Goal: Task Accomplishment & Management: Complete application form

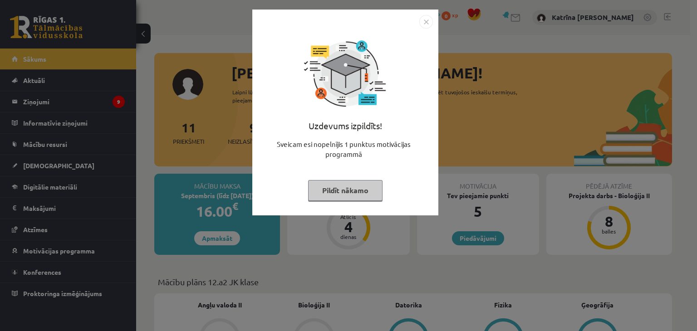
click at [338, 188] on button "Pildīt nākamo" at bounding box center [345, 190] width 74 height 21
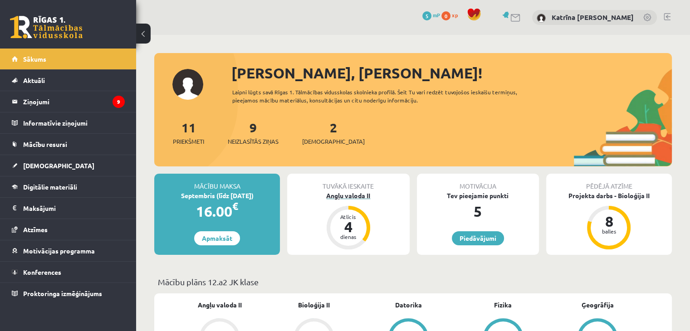
click at [340, 191] on div "Angļu valoda II" at bounding box center [348, 196] width 122 height 10
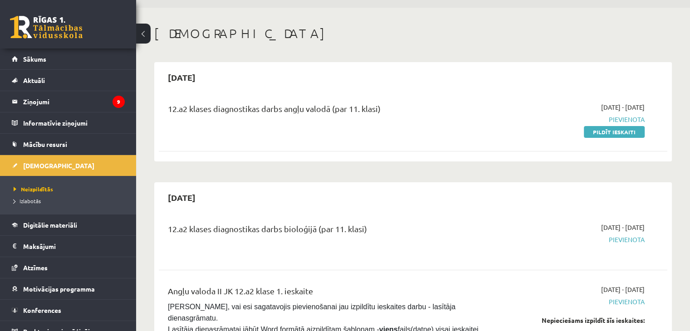
scroll to position [27, 0]
click at [621, 129] on link "Pildīt ieskaiti" at bounding box center [614, 133] width 61 height 12
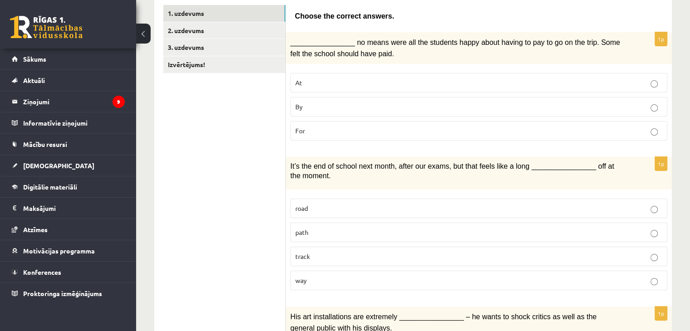
scroll to position [159, 0]
click at [305, 102] on p "By" at bounding box center [478, 106] width 367 height 10
click at [369, 278] on p "way" at bounding box center [478, 280] width 367 height 10
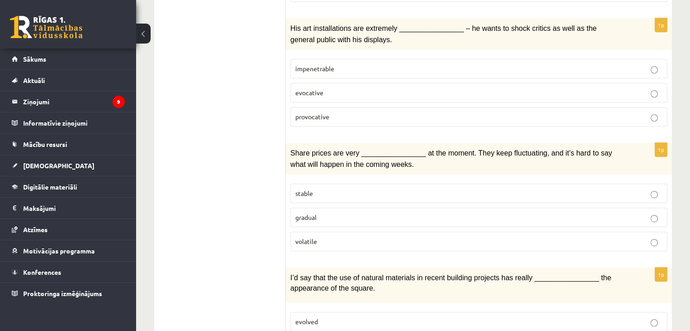
scroll to position [448, 0]
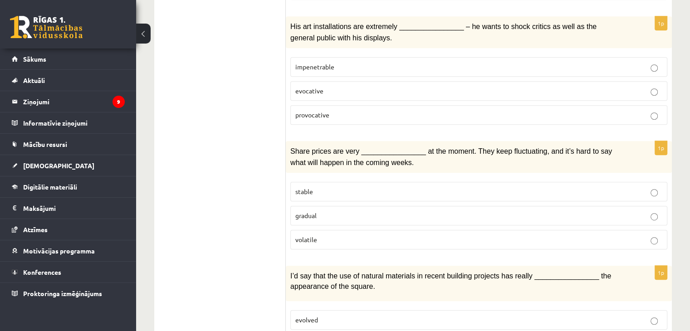
click at [368, 235] on p "volatile" at bounding box center [478, 240] width 367 height 10
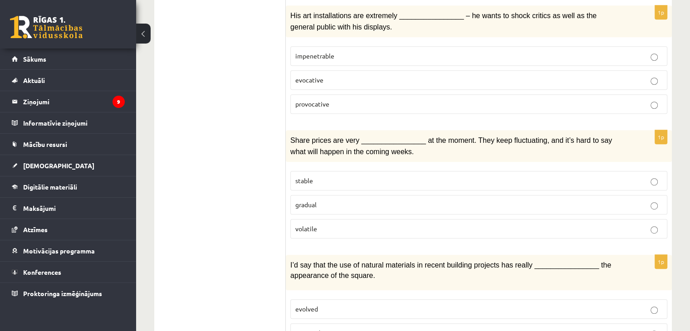
scroll to position [458, 0]
click at [408, 100] on p "provocative" at bounding box center [478, 105] width 367 height 10
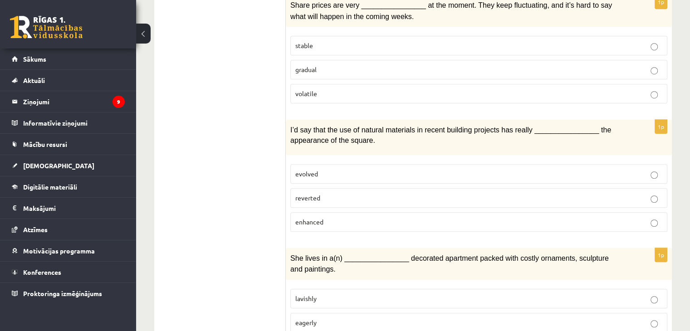
scroll to position [595, 0]
click at [408, 94] on fieldset "stable gradual volatile" at bounding box center [478, 68] width 377 height 75
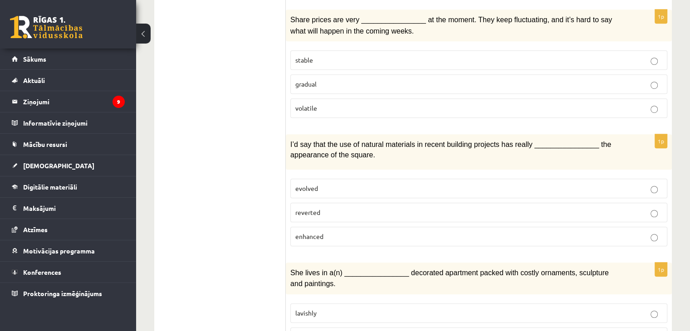
scroll to position [579, 0]
click at [465, 185] on p "evolved" at bounding box center [478, 190] width 367 height 10
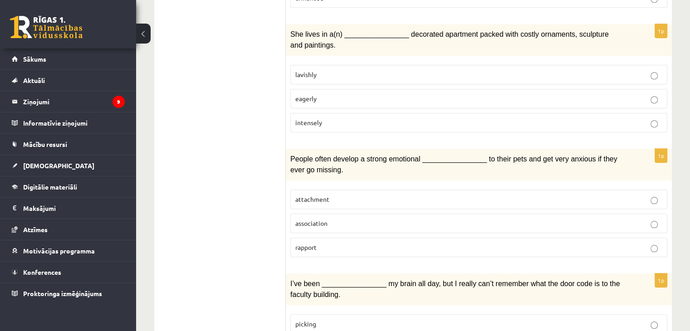
scroll to position [819, 0]
click at [485, 65] on label "lavishly" at bounding box center [478, 75] width 377 height 20
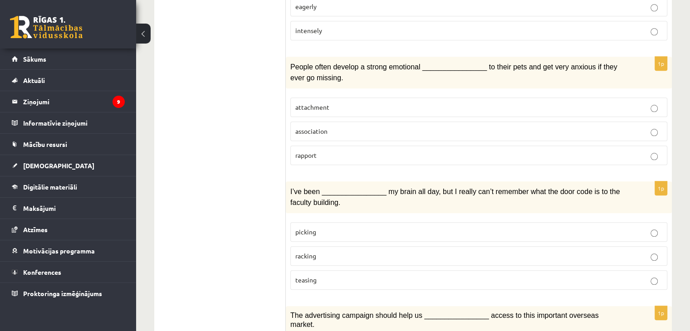
scroll to position [911, 0]
click at [432, 100] on label "attachment" at bounding box center [478, 107] width 377 height 20
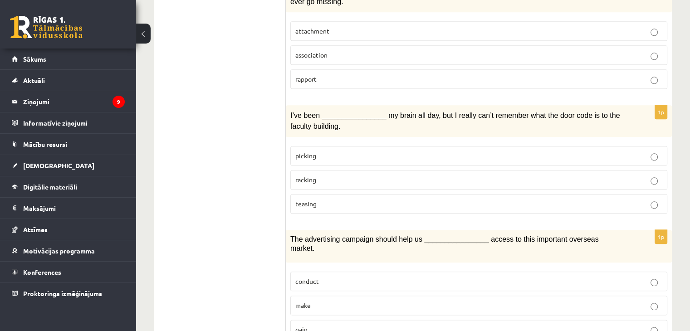
scroll to position [994, 0]
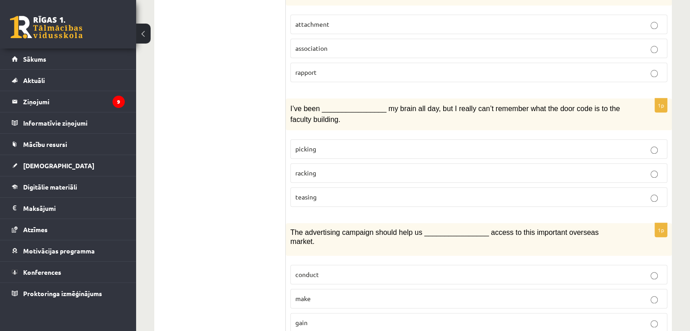
click at [442, 168] on p "racking" at bounding box center [478, 173] width 367 height 10
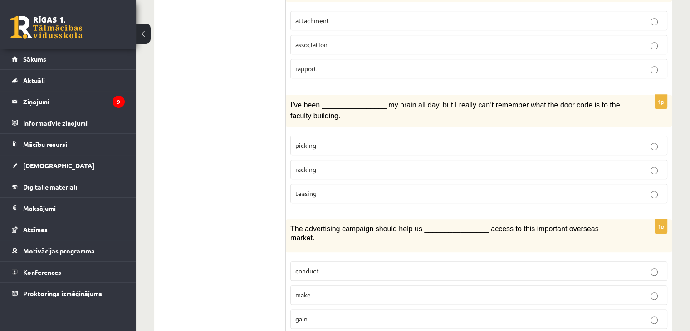
click at [442, 165] on p "racking" at bounding box center [478, 170] width 367 height 10
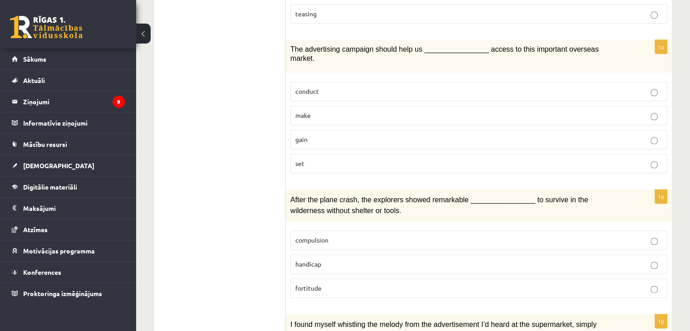
scroll to position [1183, 0]
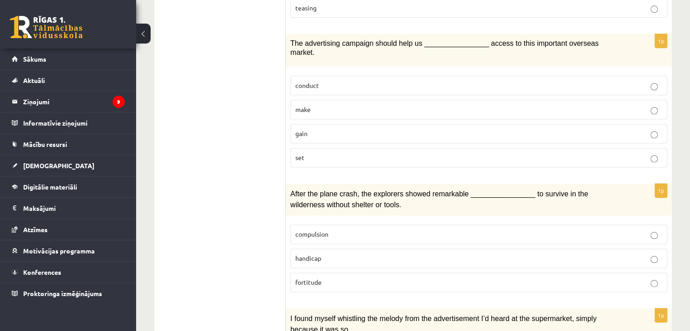
click at [445, 97] on fieldset "conduct make gain set" at bounding box center [478, 120] width 377 height 99
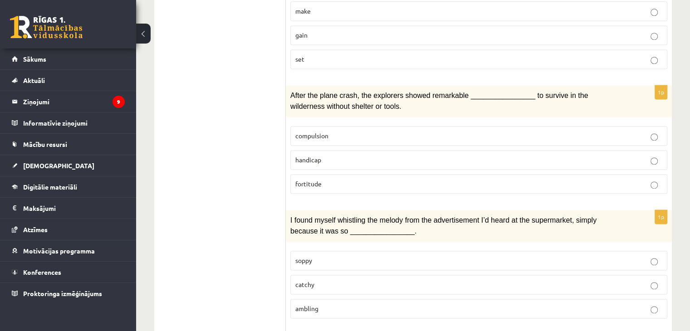
scroll to position [1283, 0]
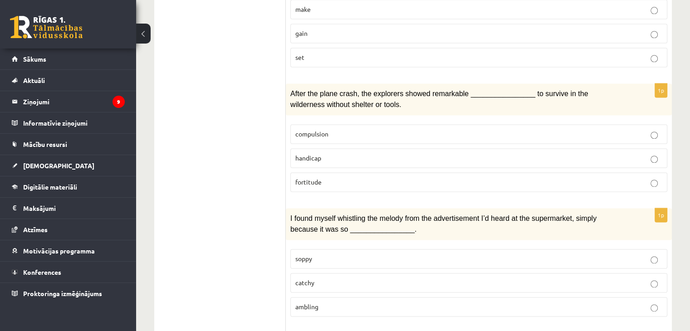
click at [572, 177] on p "fortitude" at bounding box center [478, 182] width 367 height 10
click at [581, 148] on label "handicap" at bounding box center [478, 158] width 377 height 20
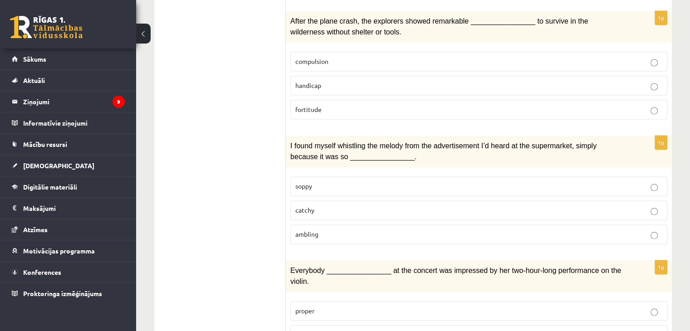
scroll to position [1355, 0]
click at [476, 201] on label "catchy" at bounding box center [478, 211] width 377 height 20
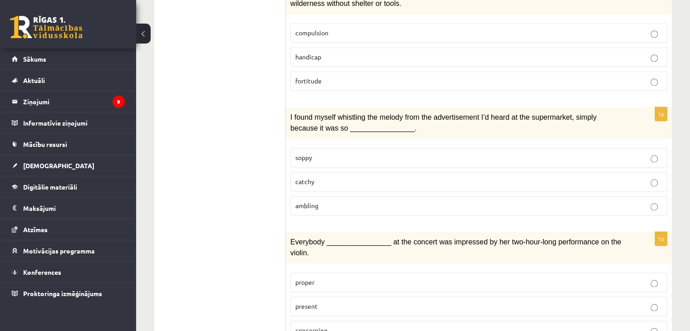
click at [440, 302] on p "present" at bounding box center [478, 307] width 367 height 10
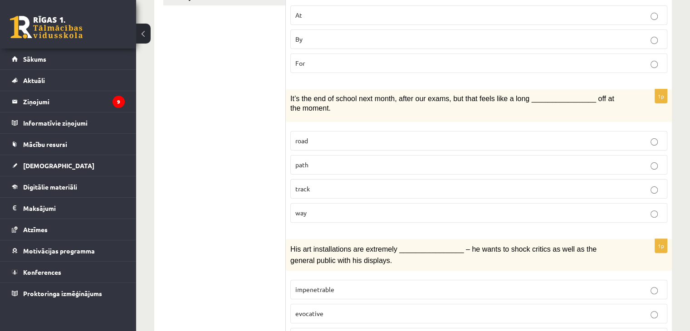
scroll to position [0, 0]
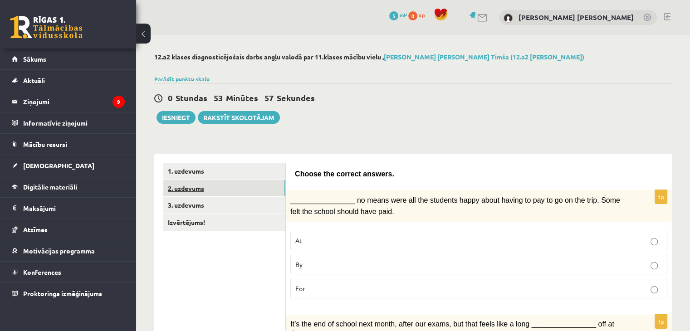
click at [221, 187] on link "2. uzdevums" at bounding box center [224, 188] width 122 height 17
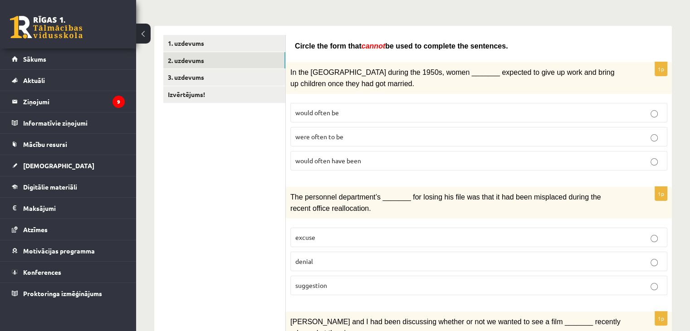
scroll to position [145, 0]
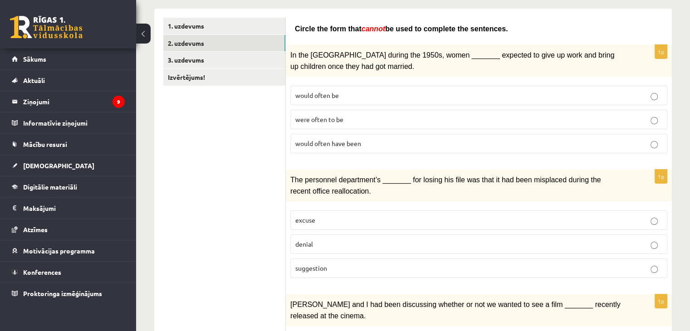
drag, startPoint x: 294, startPoint y: 24, endPoint x: 505, endPoint y: 31, distance: 210.2
click at [505, 31] on p "Circle the form that cannot be used to complete the sentences." at bounding box center [479, 28] width 368 height 11
copy span "Circle the form that cannot be used to complete the sentences."
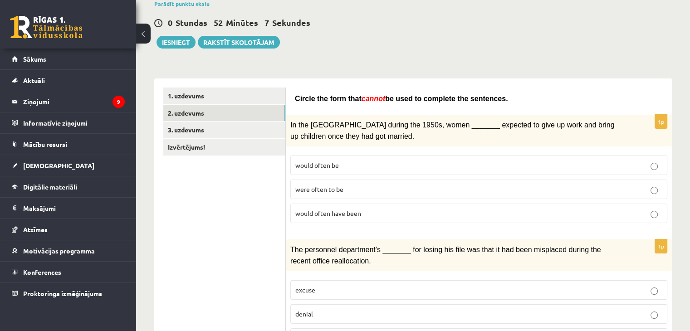
scroll to position [0, 0]
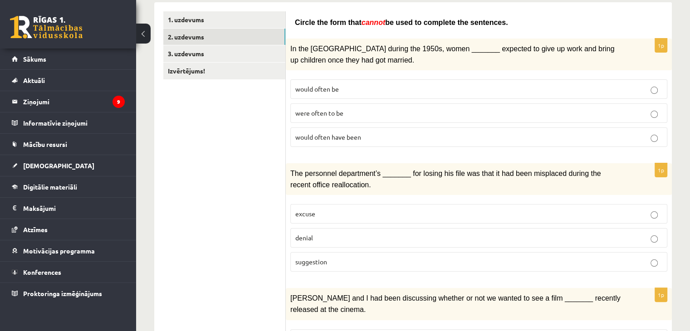
scroll to position [152, 0]
click at [465, 257] on p "suggestion" at bounding box center [478, 262] width 367 height 10
click at [491, 132] on p "would often have been" at bounding box center [478, 137] width 367 height 10
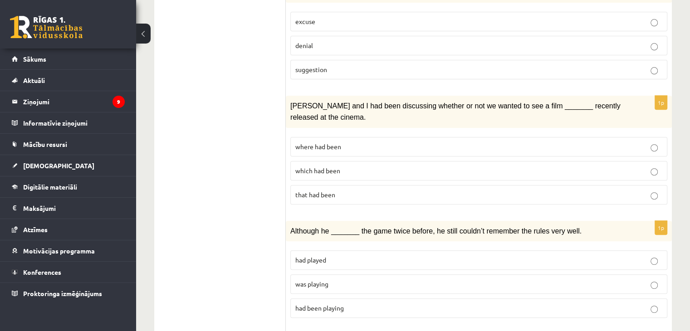
scroll to position [344, 0]
click at [490, 190] on p "that had been" at bounding box center [478, 195] width 367 height 10
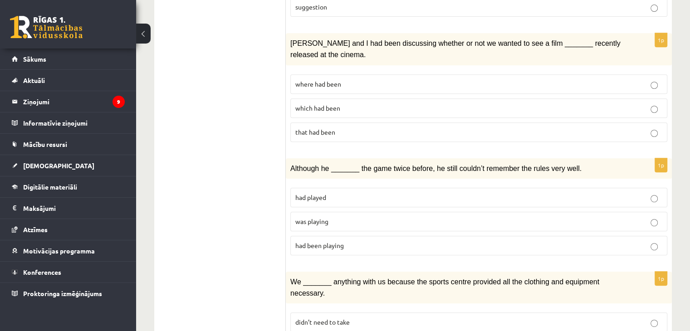
scroll to position [403, 0]
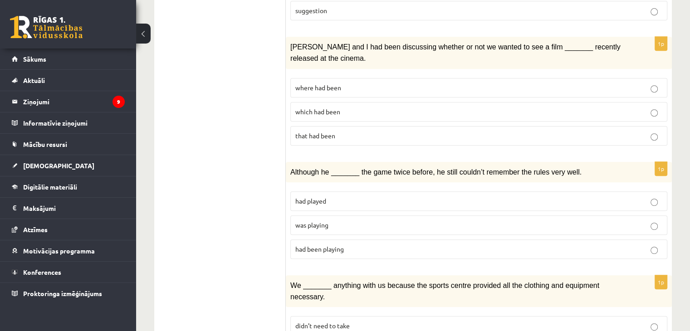
click at [489, 187] on fieldset "had played was playing had been playing" at bounding box center [478, 224] width 377 height 75
click at [644, 196] on p "had played" at bounding box center [478, 201] width 367 height 10
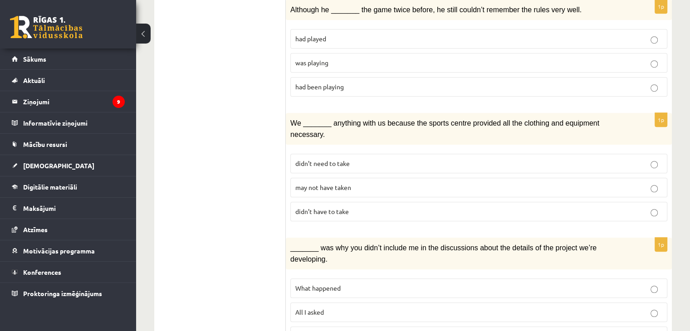
scroll to position [568, 0]
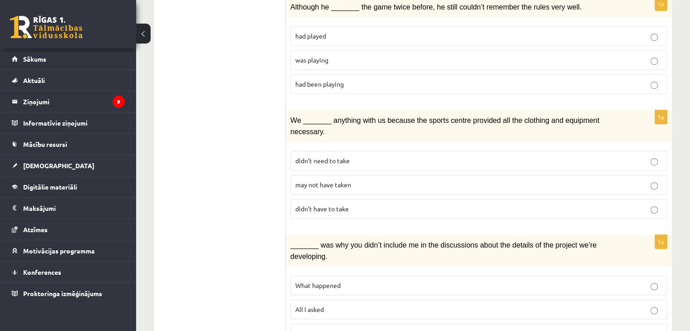
click at [588, 199] on label "didn’t have to take" at bounding box center [478, 209] width 377 height 20
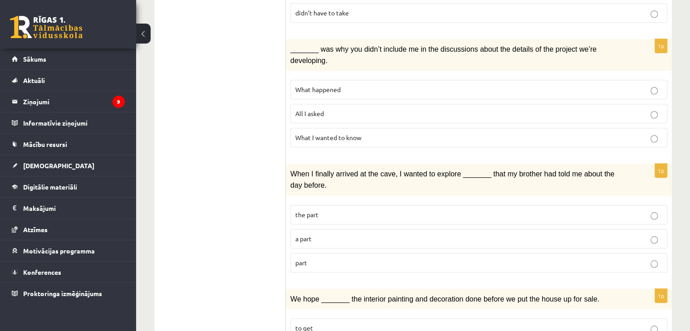
scroll to position [769, 0]
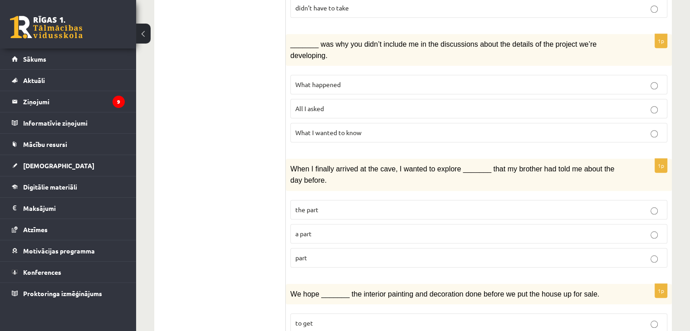
click at [539, 196] on fieldset "the part a part part" at bounding box center [478, 233] width 377 height 75
click at [655, 229] on p "a part" at bounding box center [478, 234] width 367 height 10
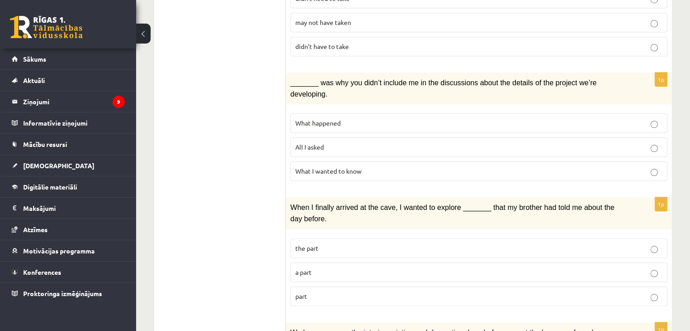
scroll to position [724, 0]
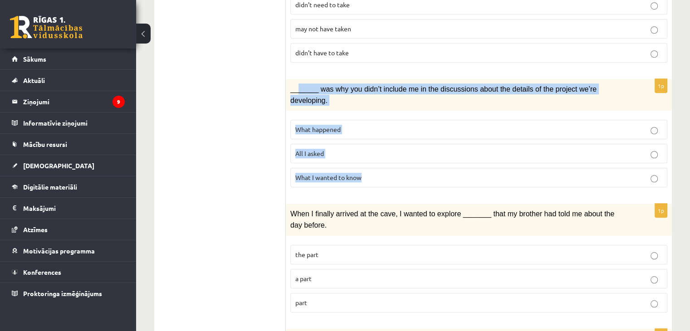
drag, startPoint x: 298, startPoint y: 67, endPoint x: 369, endPoint y: 138, distance: 100.7
click at [369, 138] on div "1p _______ was why you didn’t include me in the discussions about the details o…" at bounding box center [479, 137] width 386 height 116
copy div "_____ was why you didn’t include me in the discussions about the details of the…"
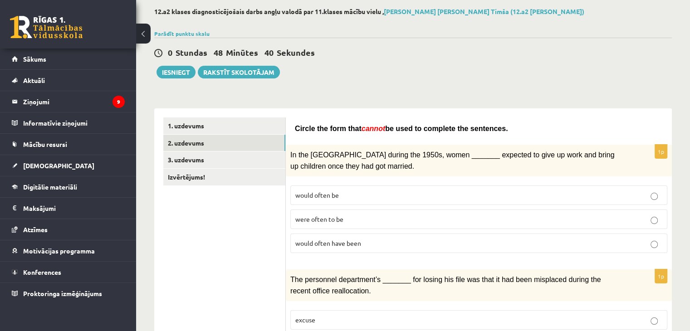
scroll to position [36, 0]
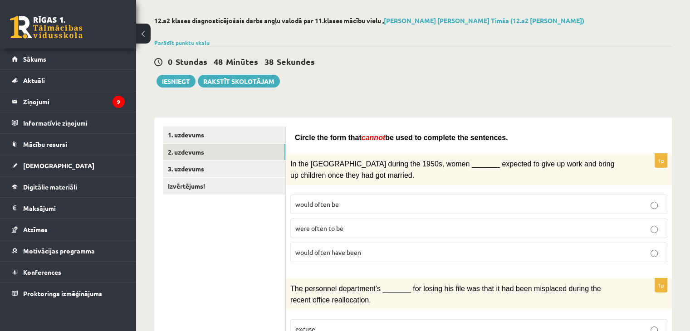
drag, startPoint x: 296, startPoint y: 137, endPoint x: 484, endPoint y: 135, distance: 187.9
click at [484, 135] on p "Circle the form that cannot be used to complete the sentences." at bounding box center [479, 137] width 368 height 11
drag, startPoint x: 470, startPoint y: 134, endPoint x: 466, endPoint y: 124, distance: 10.4
copy span "Circle the form that cannot be used to complete the sentences."
click at [383, 182] on div "In the USA during the 1950s, women _______ expected to give up work and bring u…" at bounding box center [479, 170] width 386 height 32
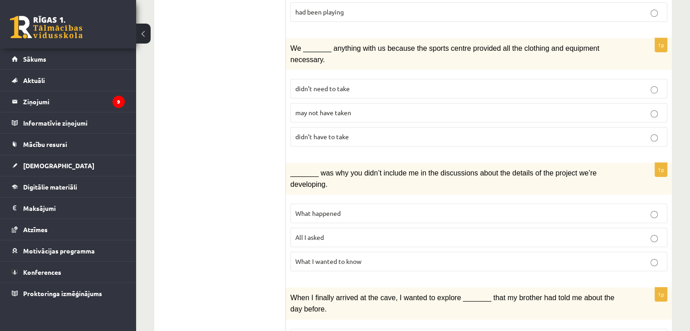
scroll to position [640, 0]
click at [383, 209] on p "What happened" at bounding box center [478, 214] width 367 height 10
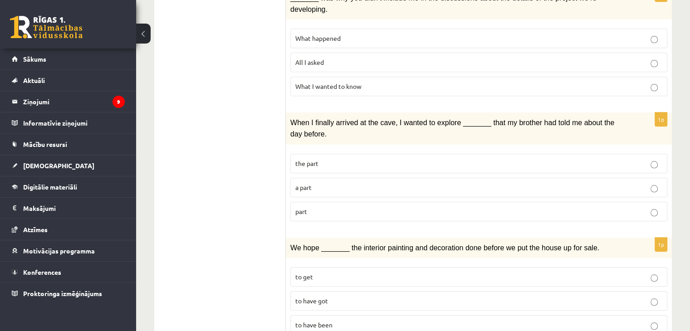
scroll to position [831, 0]
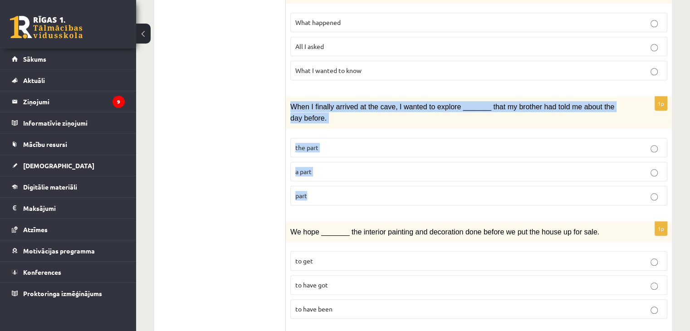
drag, startPoint x: 293, startPoint y: 71, endPoint x: 311, endPoint y: 163, distance: 94.3
click at [311, 163] on div "1p When I finally arrived at the cave, I wanted to explore _______ that my brot…" at bounding box center [479, 155] width 386 height 116
copy div "When I finally arrived at the cave, I wanted to explore _______ that my brother…"
click at [354, 162] on label "a part" at bounding box center [478, 172] width 377 height 20
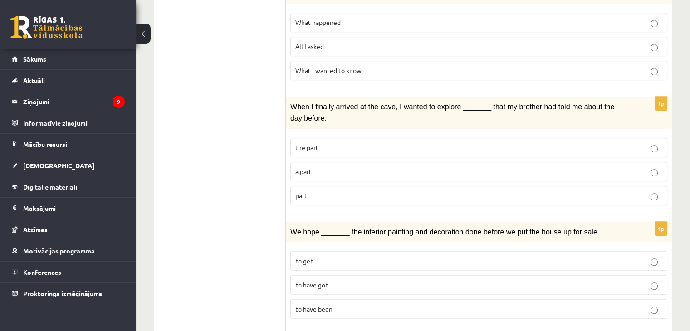
click at [354, 186] on label "part" at bounding box center [478, 196] width 377 height 20
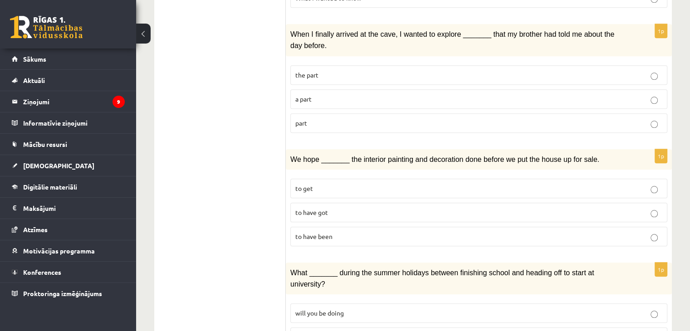
scroll to position [907, 0]
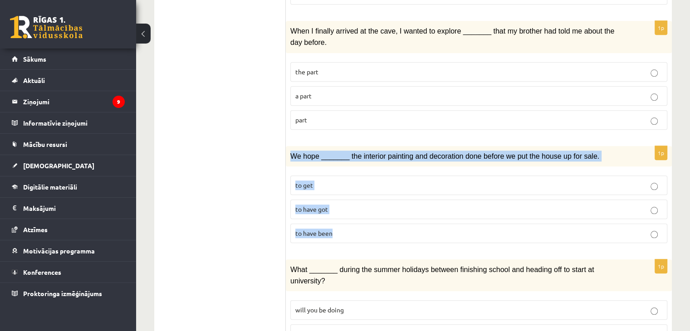
drag, startPoint x: 290, startPoint y: 119, endPoint x: 338, endPoint y: 202, distance: 95.7
click at [338, 202] on div "1p We hope _______ the interior painting and decoration done before we put the …" at bounding box center [479, 198] width 386 height 105
copy div "We hope _______ the interior painting and decoration done before we put the hou…"
click at [401, 176] on label "to get" at bounding box center [478, 186] width 377 height 20
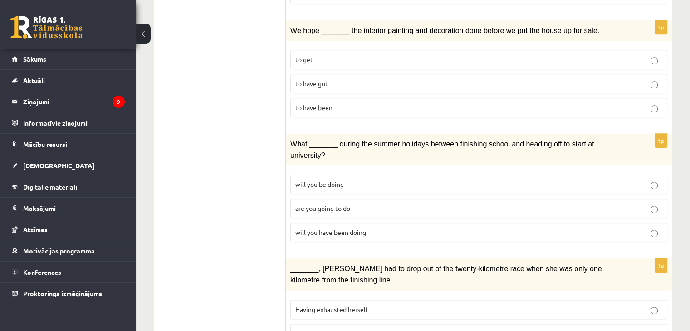
scroll to position [1038, 0]
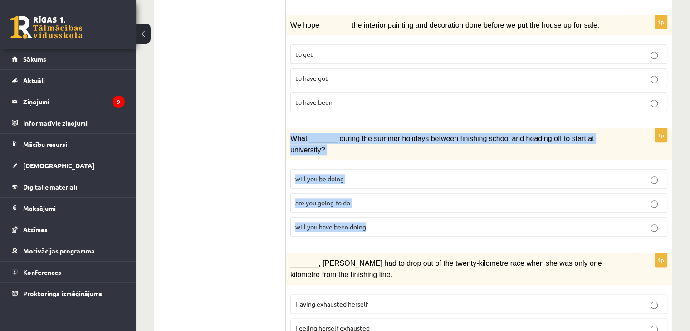
drag, startPoint x: 290, startPoint y: 99, endPoint x: 369, endPoint y: 178, distance: 111.3
click at [369, 178] on div "1p What _______ during the summer holidays between finishing school and heading…" at bounding box center [479, 186] width 386 height 116
copy div "What _______ during the summer holidays between finishing school and heading of…"
click at [387, 222] on p "will you have been doing" at bounding box center [478, 227] width 367 height 10
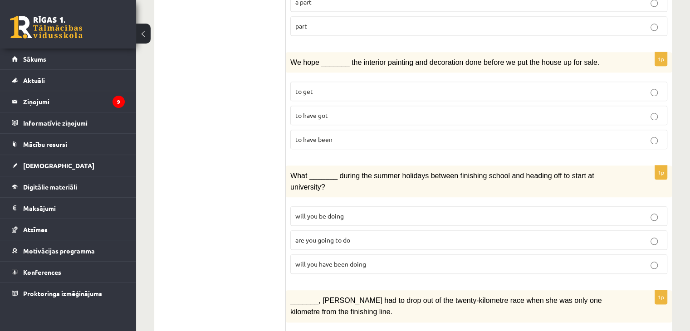
scroll to position [1050, 0]
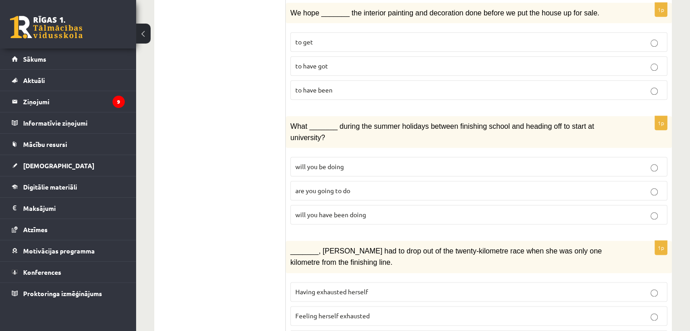
click at [289, 241] on div "_______, Judy had to drop out of the twenty-kilometre race when she was only on…" at bounding box center [479, 257] width 386 height 32
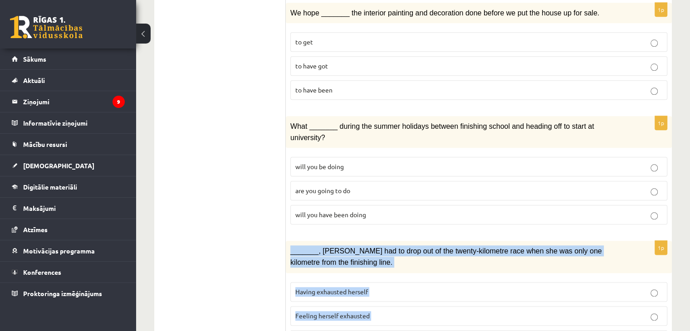
drag, startPoint x: 289, startPoint y: 196, endPoint x: 354, endPoint y: 284, distance: 108.7
click at [354, 284] on div "1p _______, Judy had to drop out of the twenty-kilometre race when she was only…" at bounding box center [479, 299] width 386 height 116
copy div "_______, Judy had to drop out of the twenty-kilometre race when she was only on…"
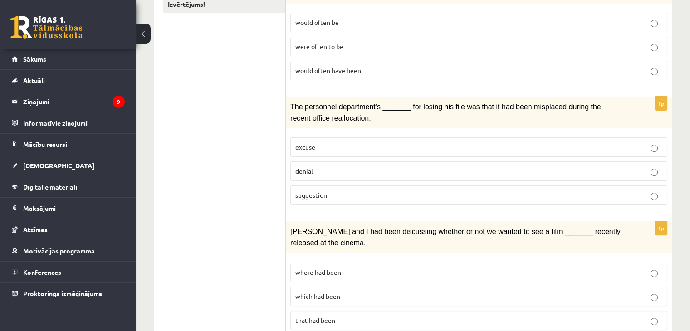
scroll to position [0, 0]
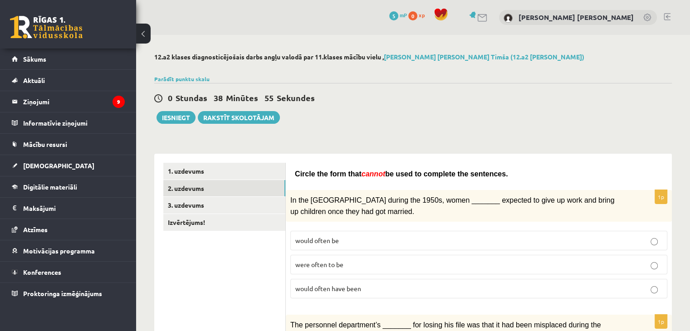
click at [613, 256] on label "were often to be" at bounding box center [478, 265] width 377 height 20
click at [603, 284] on p "would often have been" at bounding box center [478, 289] width 367 height 10
click at [211, 200] on link "3. uzdevums" at bounding box center [224, 205] width 122 height 17
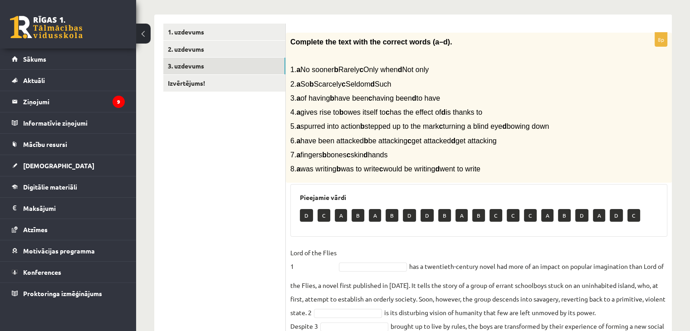
scroll to position [138, 0]
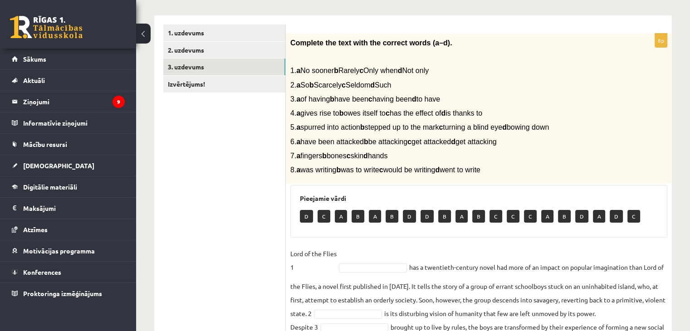
click at [329, 72] on span "1. a No sooner b Rarely c Only when d Not only" at bounding box center [359, 71] width 138 height 8
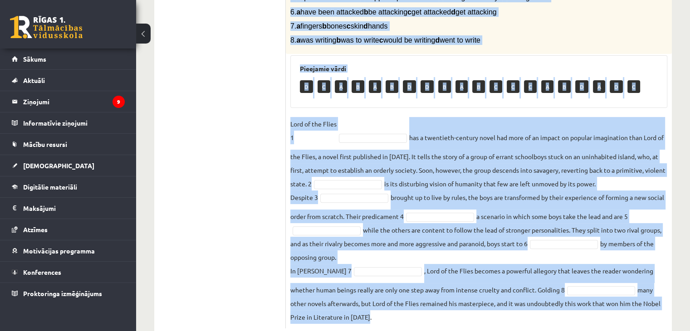
scroll to position [292, 0]
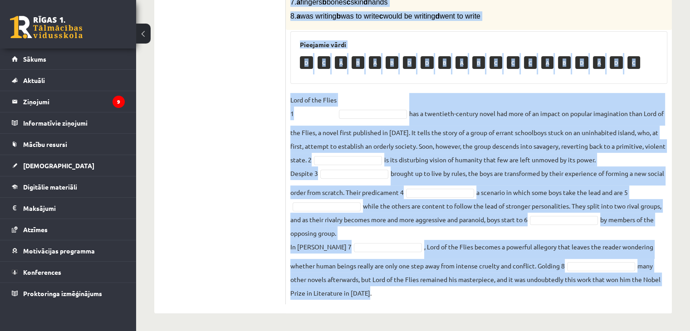
drag, startPoint x: 292, startPoint y: 20, endPoint x: 430, endPoint y: 311, distance: 321.7
click at [430, 311] on div "8p Complete the text with the correct words (a–d). 1. a No sooner b Rarely c On…" at bounding box center [479, 88] width 386 height 452
copy div "Complete the text with the correct words (a–d). 1. a No sooner b Rarely c Only …"
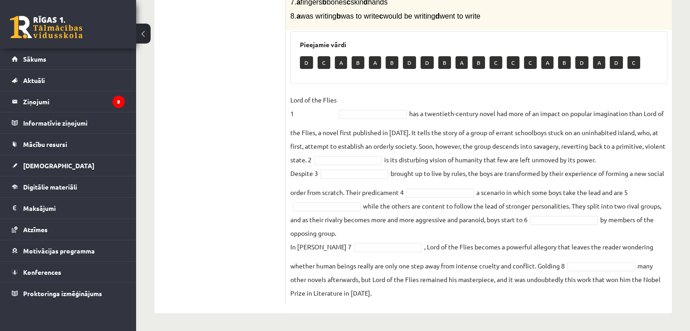
click at [281, 130] on ul "1. uzdevums 2. uzdevums 3. uzdevums Izvērtējums!" at bounding box center [224, 88] width 123 height 434
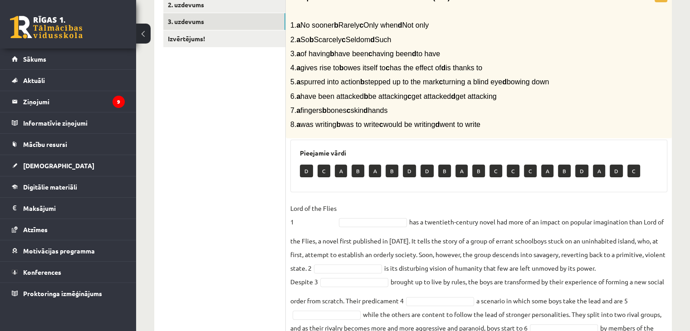
scroll to position [167, 0]
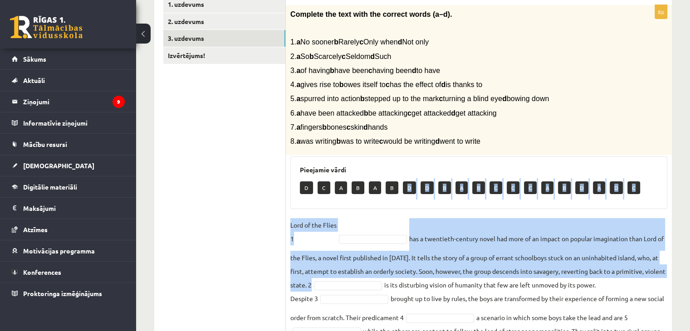
drag, startPoint x: 408, startPoint y: 187, endPoint x: 372, endPoint y: 282, distance: 102.0
click at [372, 282] on div "8p Complete the text with the correct words (a–d). 1. a No sooner b Rarely c On…" at bounding box center [479, 217] width 386 height 425
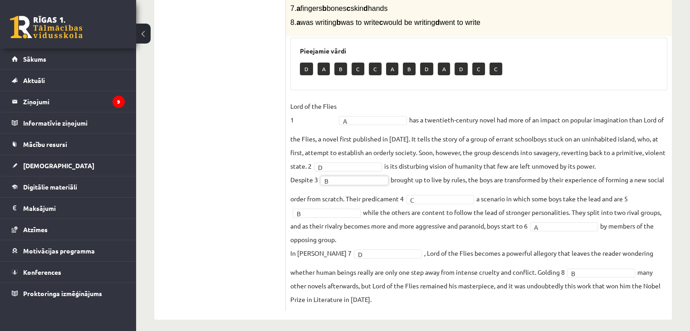
scroll to position [287, 0]
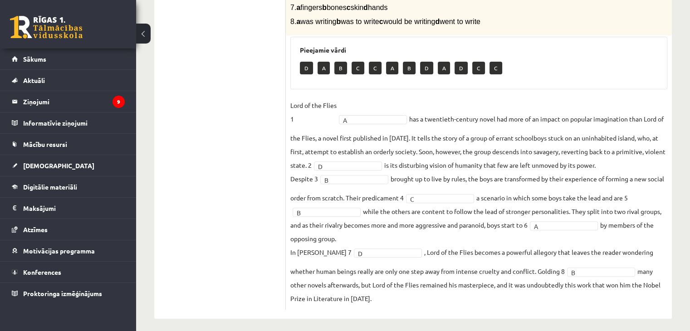
click at [380, 171] on fieldset "Lord of the Flies 1 A * has a twentieth-century novel had more of an impact on …" at bounding box center [478, 201] width 377 height 207
click at [256, 218] on ul "1. uzdevums 2. uzdevums 3. uzdevums Izvērtējums!" at bounding box center [224, 93] width 123 height 434
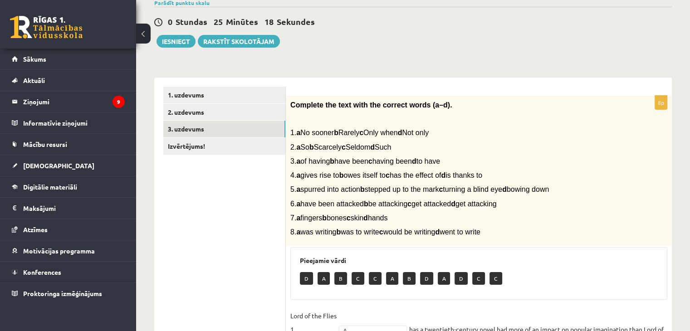
scroll to position [76, 0]
click at [192, 147] on link "Izvērtējums!" at bounding box center [224, 146] width 122 height 17
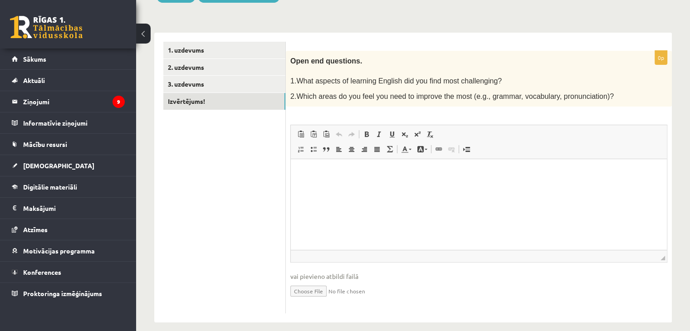
scroll to position [129, 0]
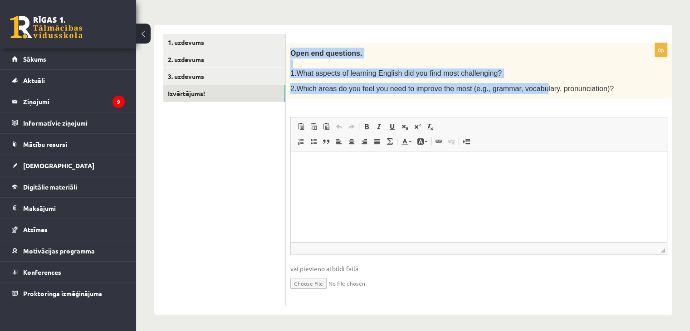
drag, startPoint x: 290, startPoint y: 51, endPoint x: 530, endPoint y: 86, distance: 242.2
click at [530, 86] on div "Open end questions. 1.What aspects of learning English did you find most challe…" at bounding box center [479, 71] width 386 height 56
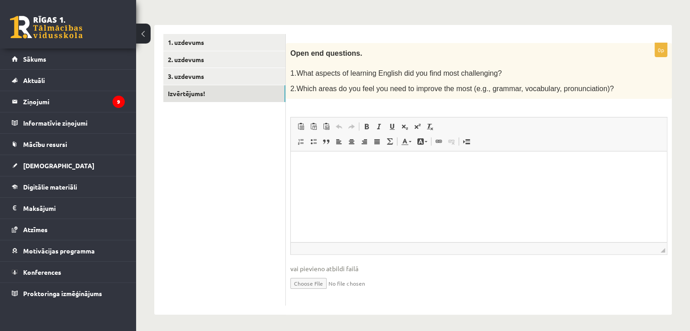
click at [590, 86] on p "2.Which areas do you feel you need to improve the most (e.g., grammar, vocabula…" at bounding box center [456, 88] width 332 height 11
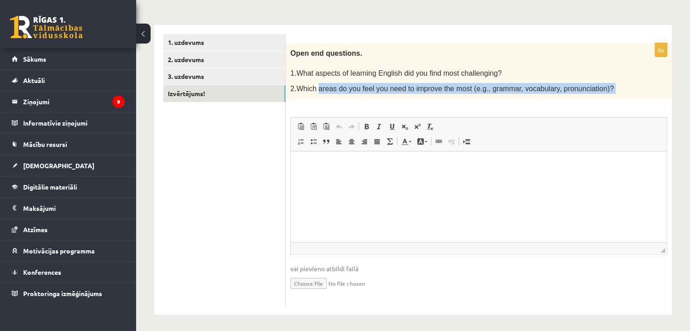
drag, startPoint x: 590, startPoint y: 86, endPoint x: 327, endPoint y: 89, distance: 262.7
click at [327, 89] on p "2.Which areas do you feel you need to improve the most (e.g., grammar, vocabula…" at bounding box center [456, 88] width 332 height 11
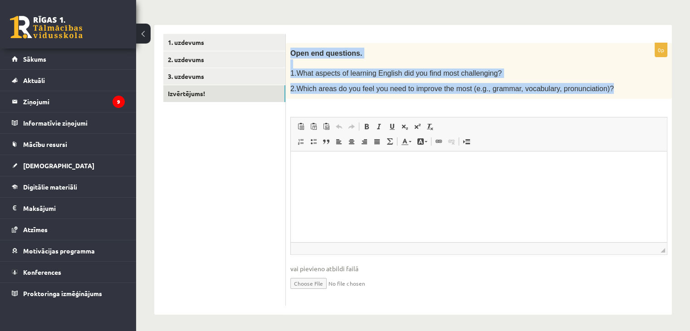
drag, startPoint x: 292, startPoint y: 49, endPoint x: 592, endPoint y: 84, distance: 301.5
click at [592, 84] on div "Open end questions. 1.What aspects of learning English did you find most challe…" at bounding box center [479, 71] width 386 height 56
click at [544, 86] on span "2.Which areas do you feel you need to improve the most (e.g., grammar, vocabula…" at bounding box center [452, 89] width 324 height 8
copy div "Open end questions. 1.What aspects of learning English did you find most challe…"
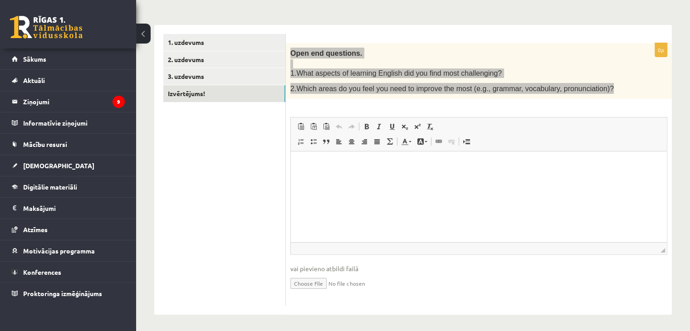
click at [450, 167] on p "Bagātinātā teksta redaktors, wiswyg-editor-user-answer-47024816328420" at bounding box center [479, 166] width 358 height 10
click at [320, 171] on span "Ielīmēt" at bounding box center [316, 171] width 11 height 13
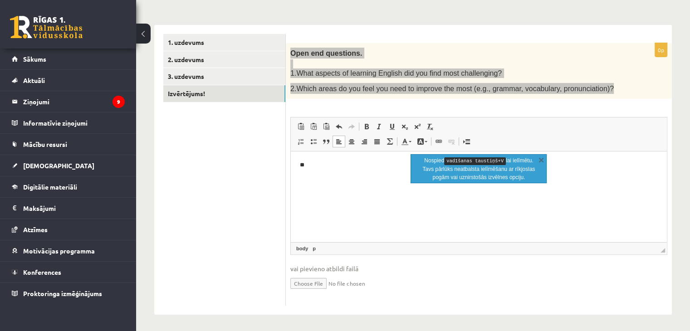
click at [324, 172] on html "**" at bounding box center [479, 166] width 376 height 28
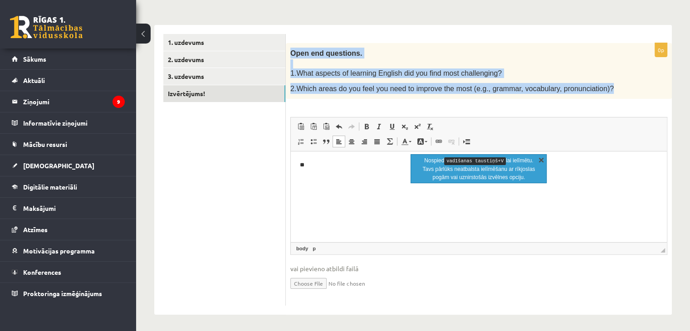
click at [541, 157] on link "X" at bounding box center [541, 159] width 9 height 9
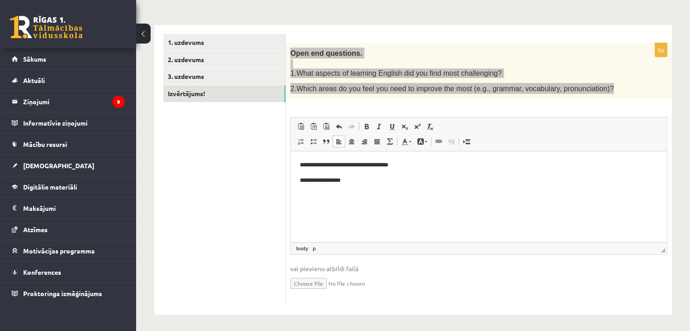
click at [323, 181] on p "**********" at bounding box center [479, 181] width 358 height 10
click at [347, 180] on p "**********" at bounding box center [479, 181] width 358 height 10
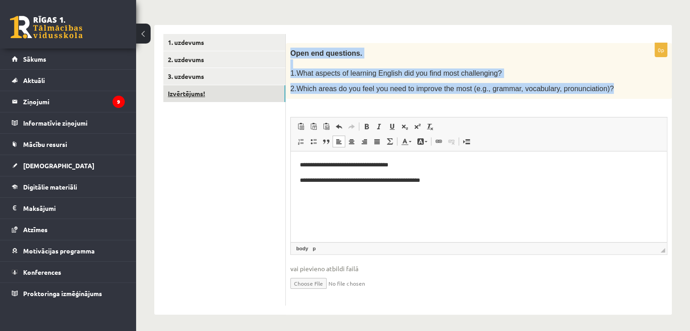
click at [194, 93] on link "Izvērtējums!" at bounding box center [224, 93] width 122 height 17
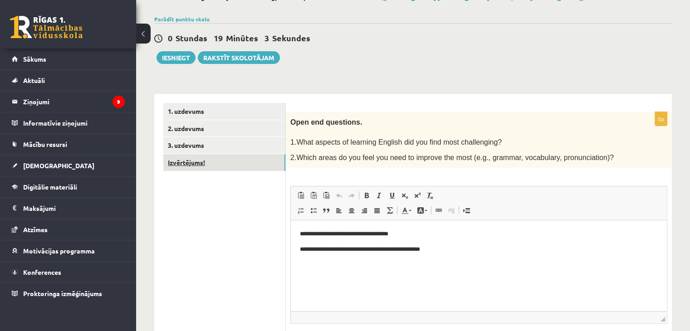
scroll to position [62, 0]
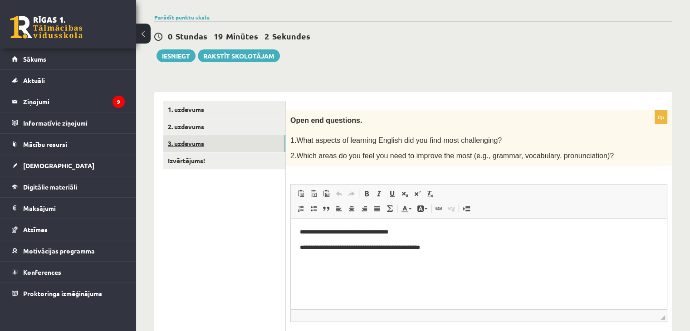
click at [188, 144] on link "3. uzdevums" at bounding box center [224, 143] width 122 height 17
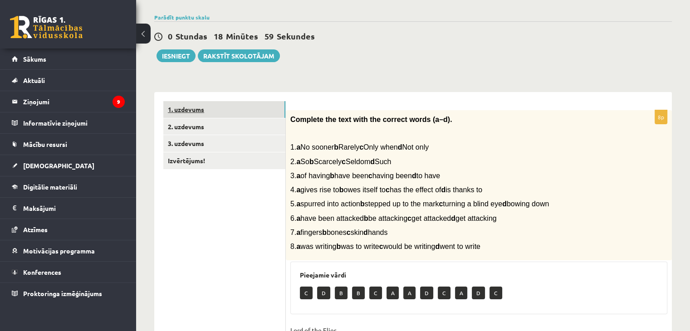
click at [191, 108] on link "1. uzdevums" at bounding box center [224, 109] width 122 height 17
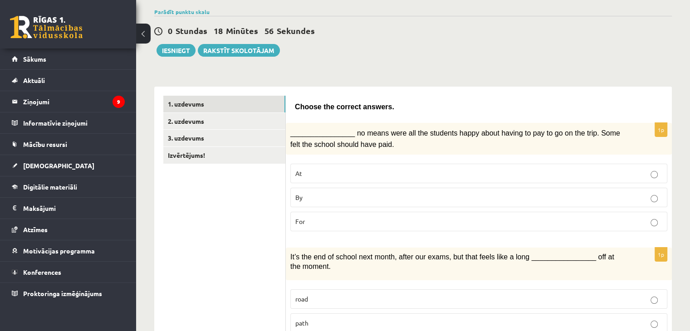
scroll to position [0, 0]
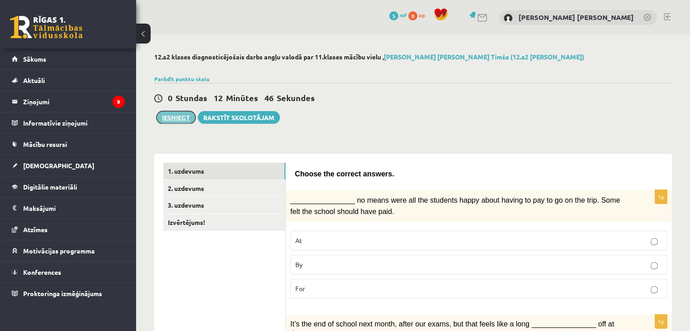
click at [176, 115] on button "Iesniegt" at bounding box center [176, 117] width 39 height 13
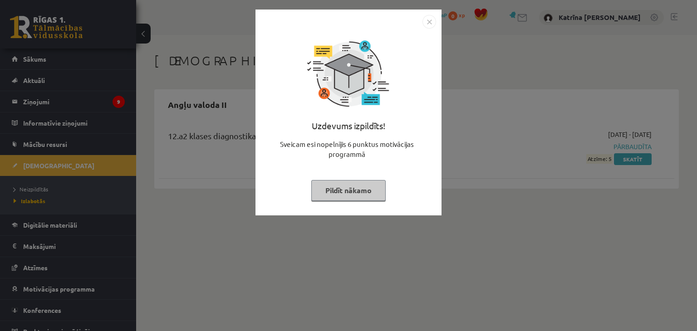
click at [363, 185] on button "Pildīt nākamo" at bounding box center [348, 190] width 74 height 21
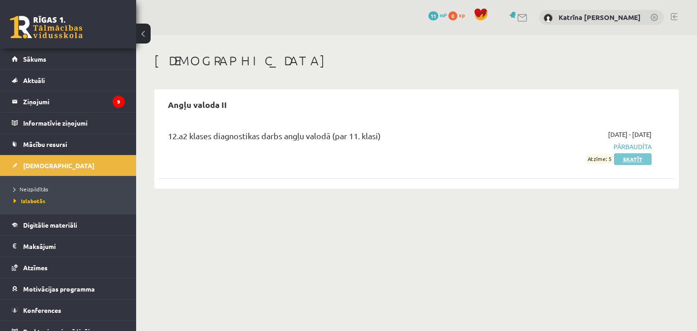
click at [616, 157] on link "Skatīt" at bounding box center [633, 159] width 38 height 12
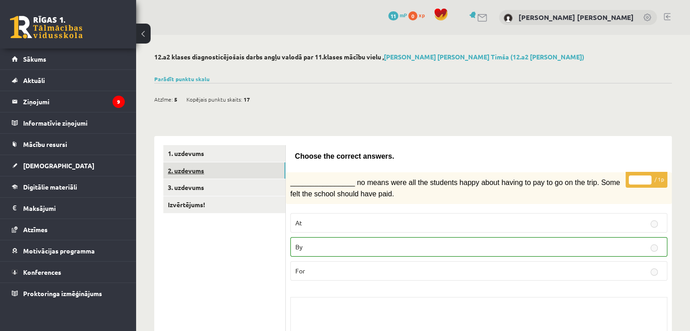
click at [173, 171] on link "2. uzdevums" at bounding box center [224, 170] width 122 height 17
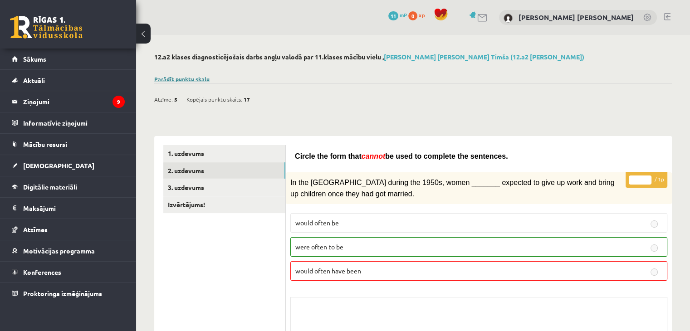
click at [190, 78] on link "Parādīt punktu skalu" at bounding box center [181, 78] width 55 height 7
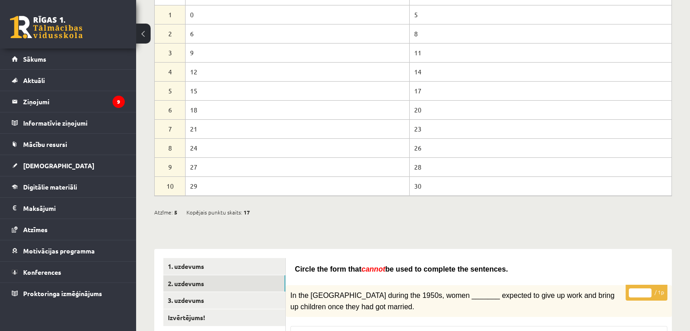
scroll to position [100, 0]
click at [25, 54] on link "Sākums" at bounding box center [68, 59] width 113 height 21
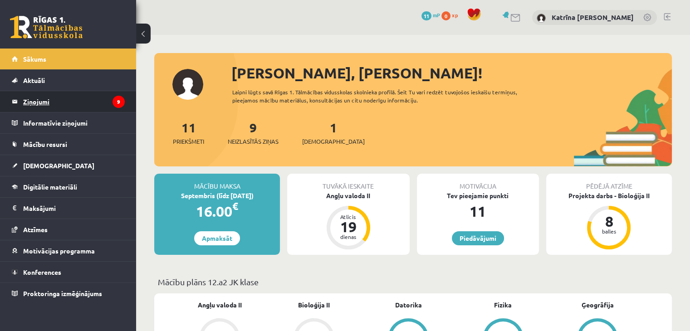
click at [83, 96] on legend "Ziņojumi 9" at bounding box center [74, 101] width 102 height 21
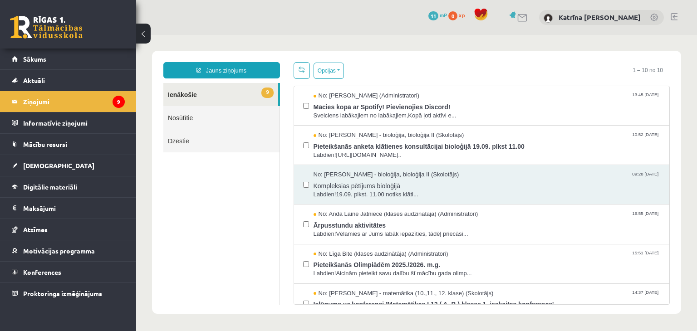
scroll to position [176, 0]
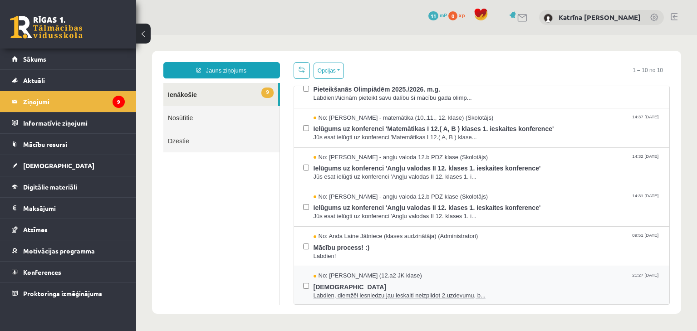
click at [425, 286] on span "ieskaite" at bounding box center [487, 285] width 347 height 11
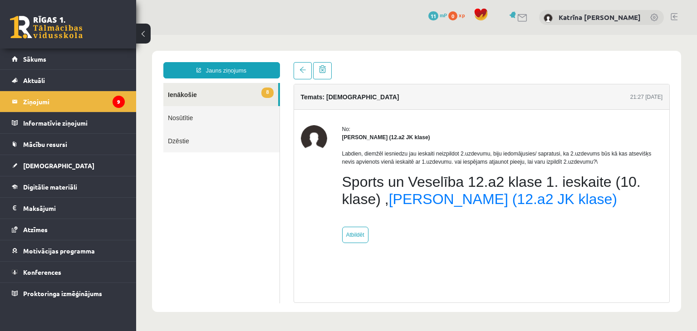
scroll to position [0, 0]
click at [95, 59] on link "Sākums" at bounding box center [68, 59] width 113 height 21
